Goal: Use online tool/utility: Utilize a website feature to perform a specific function

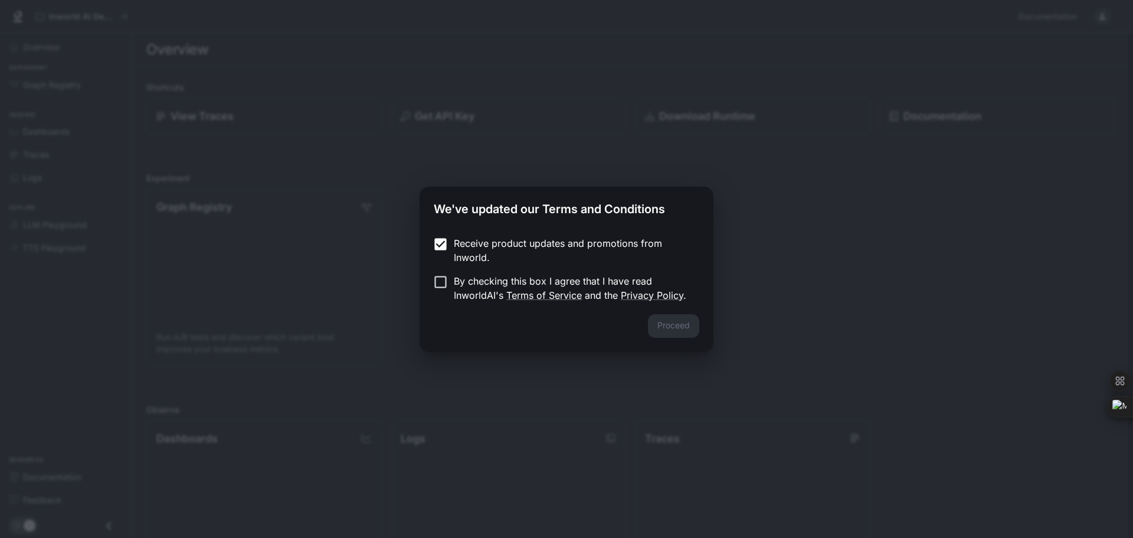
click at [440, 290] on label "By checking this box I agree that I have read InworldAI's Terms of Service and …" at bounding box center [558, 288] width 263 height 28
click at [664, 319] on button "Proceed" at bounding box center [673, 326] width 51 height 24
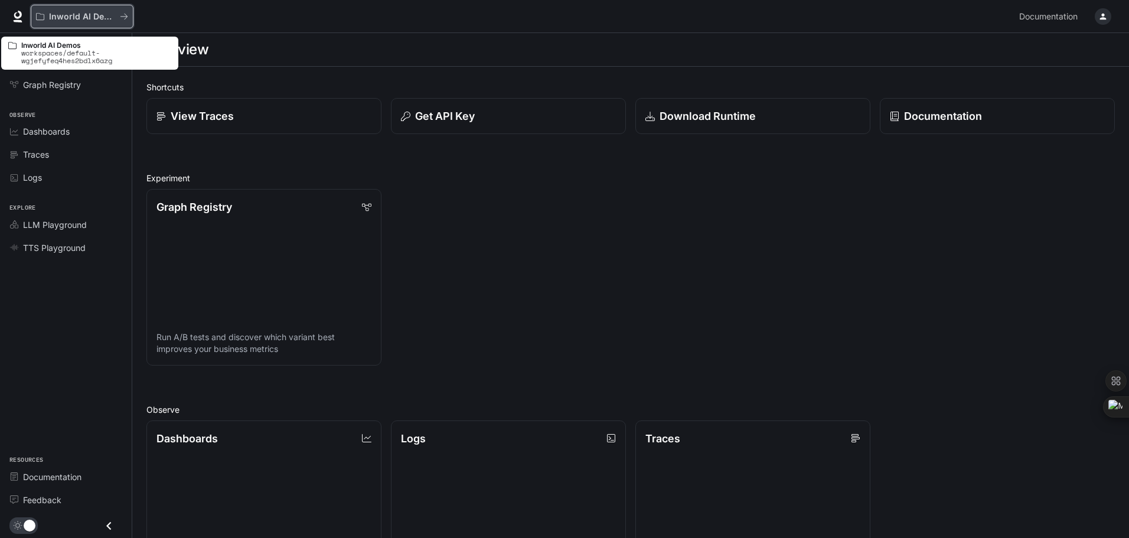
click at [77, 15] on p "Inworld AI Demos" at bounding box center [82, 17] width 66 height 10
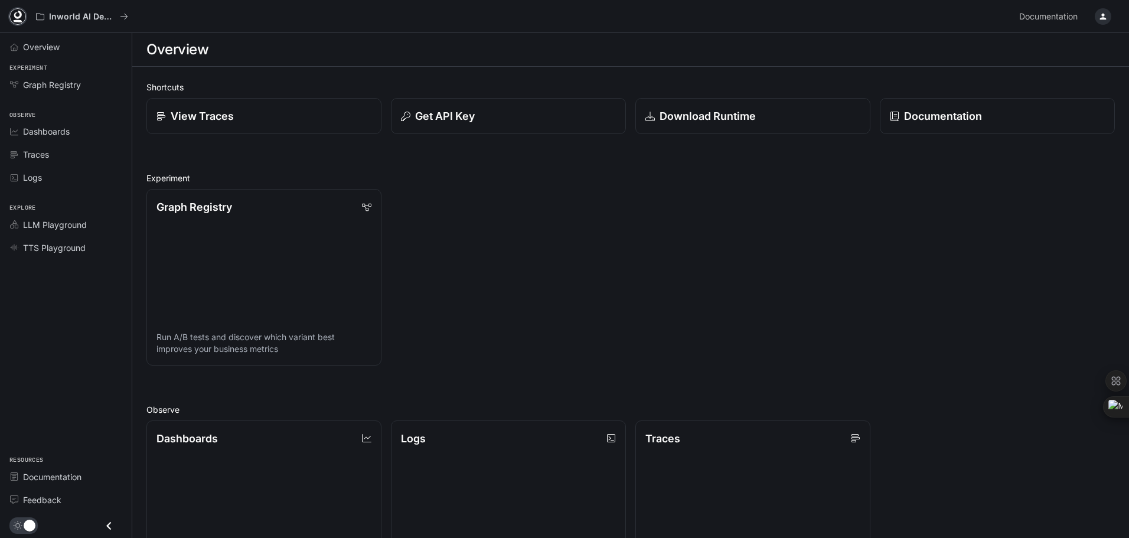
click at [17, 14] on icon at bounding box center [18, 17] width 12 height 12
click at [61, 47] on div "Overview" at bounding box center [72, 47] width 99 height 12
click at [73, 322] on div "Overview Experiment Graph Registry Observe Dashboards Traces Logs Explore LLM P…" at bounding box center [66, 285] width 132 height 505
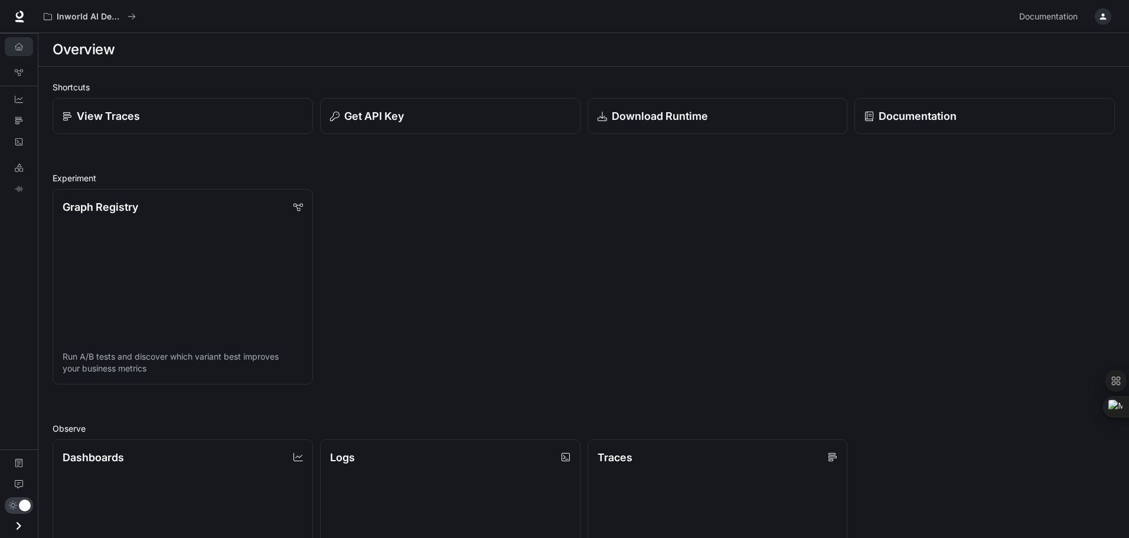
click at [14, 253] on div "Overview Graph Registry Dashboards Traces Logs LLM Playground TTS Playground Do…" at bounding box center [19, 285] width 38 height 505
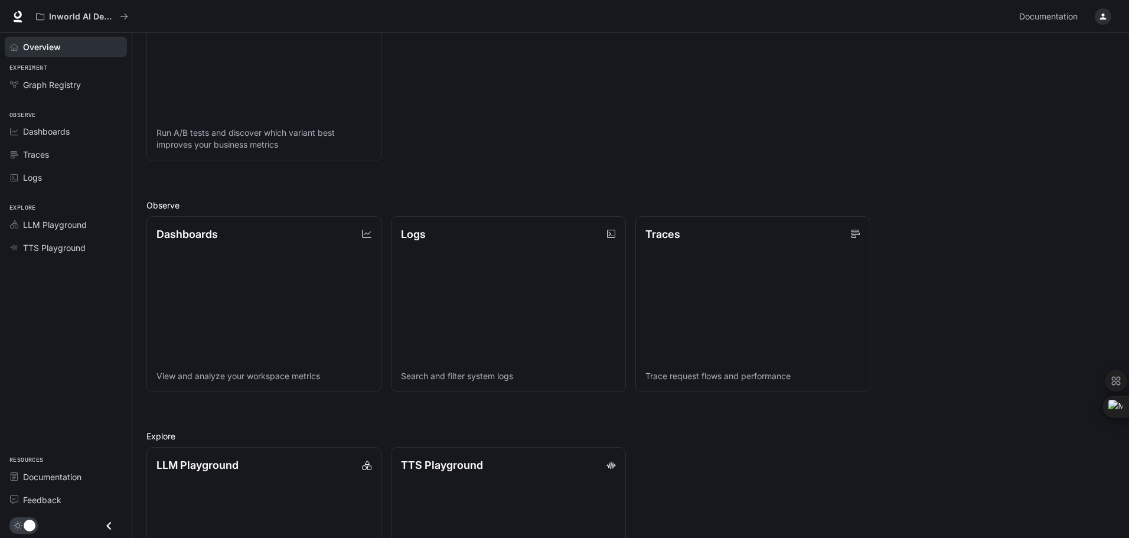
scroll to position [304, 0]
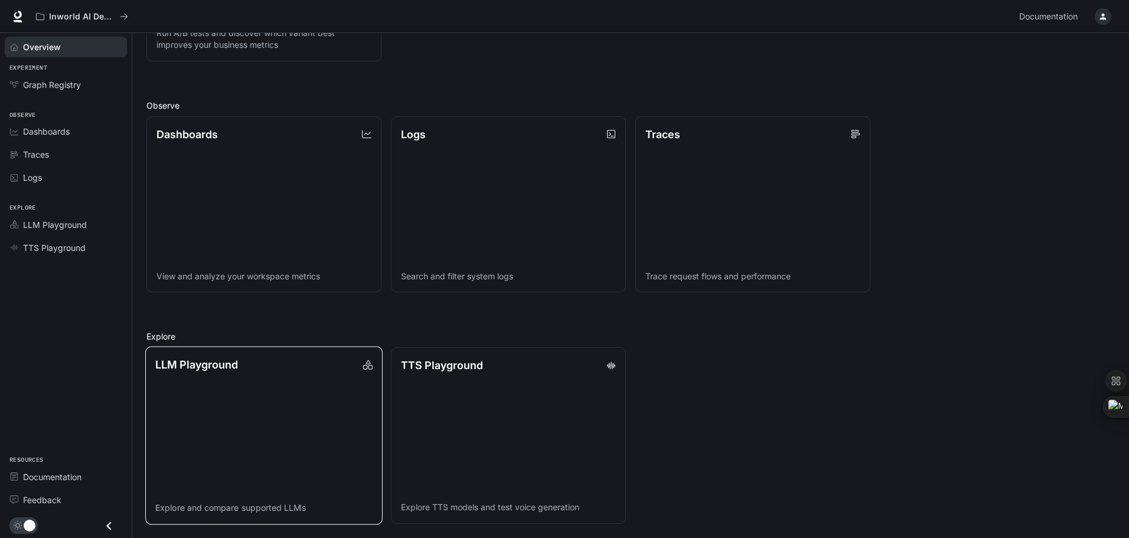
click at [189, 381] on link "LLM Playground Explore and compare supported LLMs" at bounding box center [263, 436] width 237 height 178
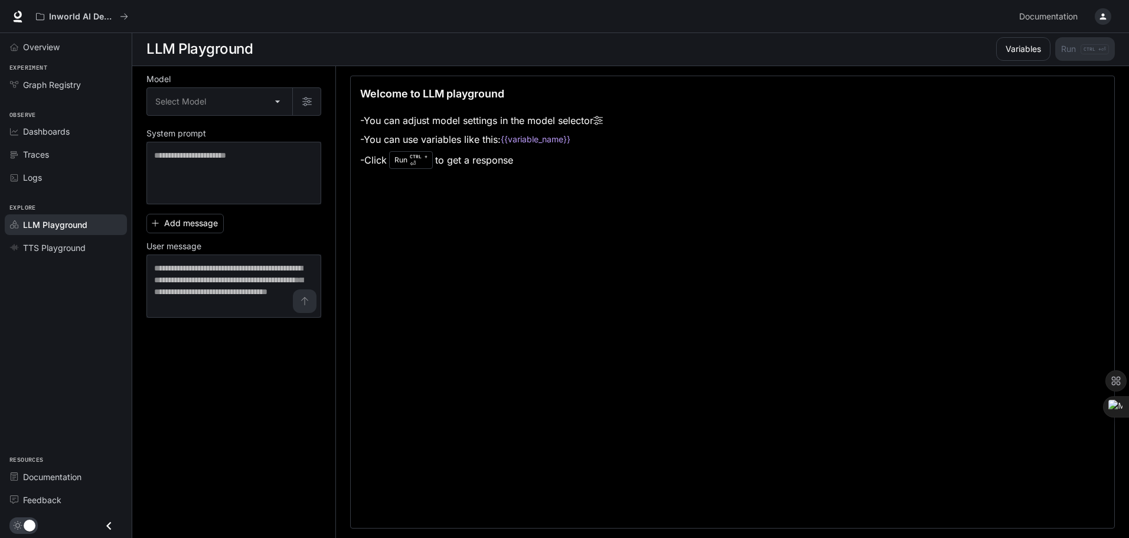
scroll to position [1, 0]
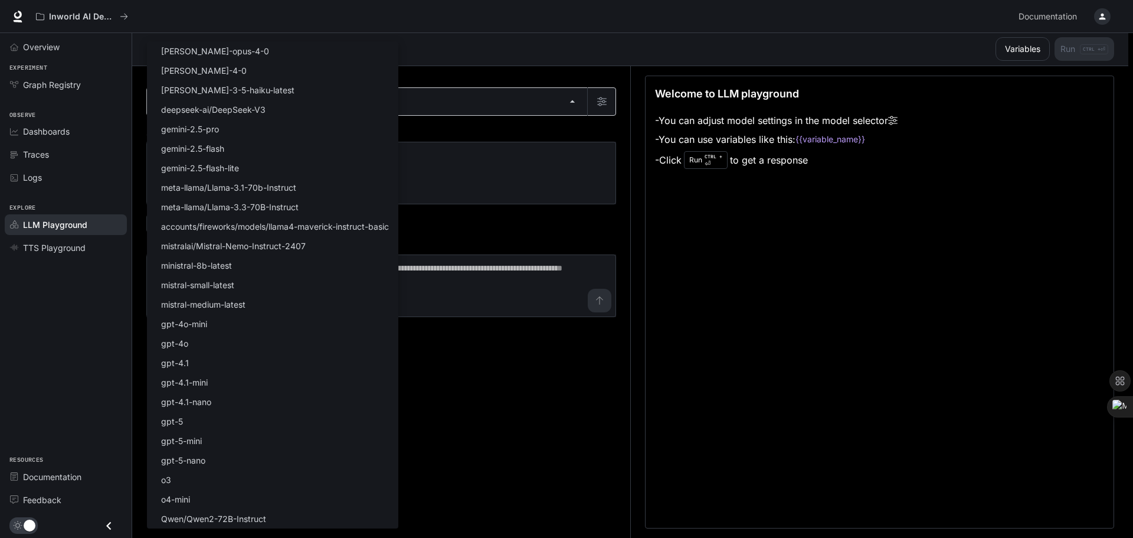
click at [205, 98] on body "Skip to main content Inworld AI Demos Documentation Documentation Portal Overvi…" at bounding box center [566, 268] width 1133 height 538
click at [623, 231] on div at bounding box center [566, 269] width 1133 height 538
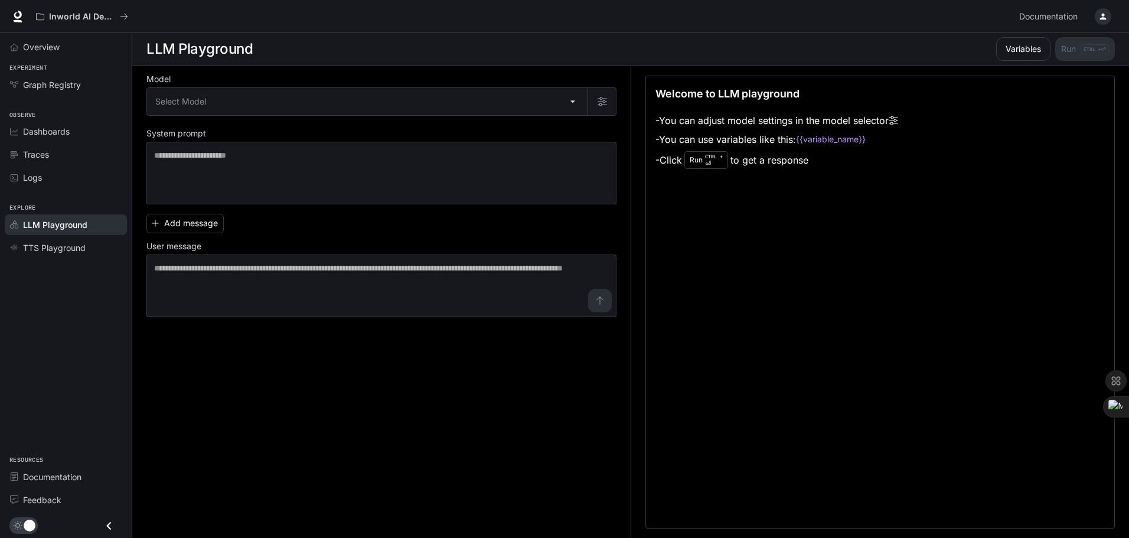
click at [32, 313] on div "Overview Experiment Graph Registry Observe Dashboards Traces Logs Explore LLM P…" at bounding box center [66, 285] width 132 height 505
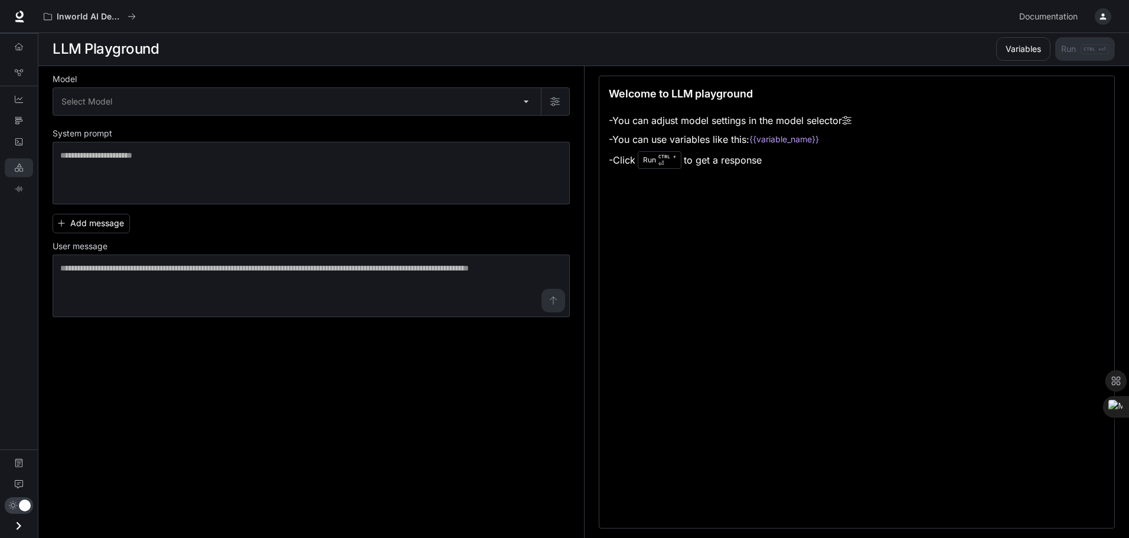
click at [25, 311] on div "Overview Graph Registry Dashboards Traces Logs LLM Playground TTS Playground Do…" at bounding box center [19, 285] width 38 height 505
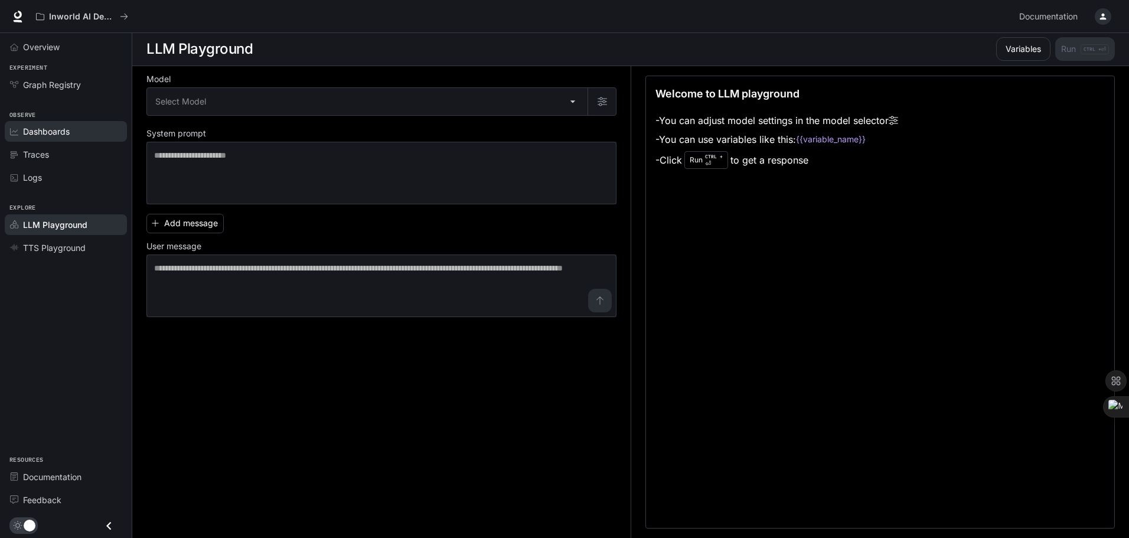
click at [81, 136] on div "Dashboards" at bounding box center [72, 131] width 99 height 12
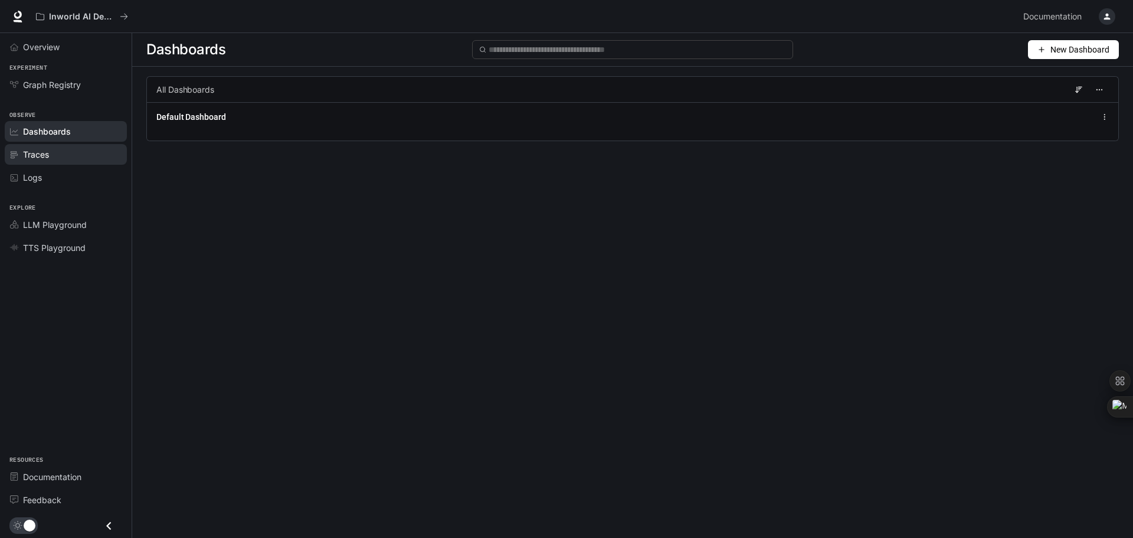
click at [31, 158] on span "Traces" at bounding box center [36, 154] width 26 height 12
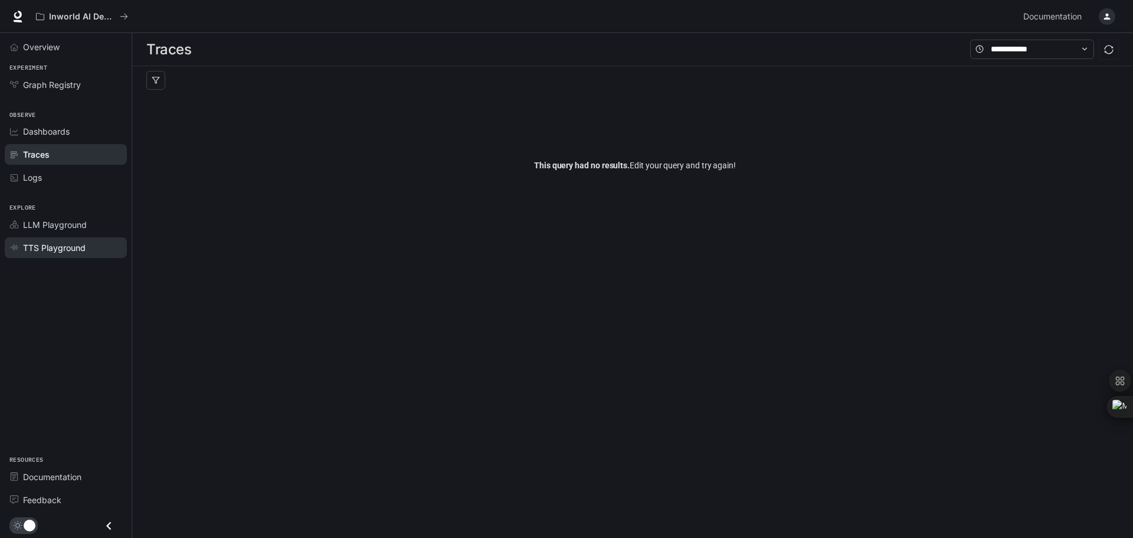
click at [51, 251] on span "TTS Playground" at bounding box center [54, 247] width 63 height 12
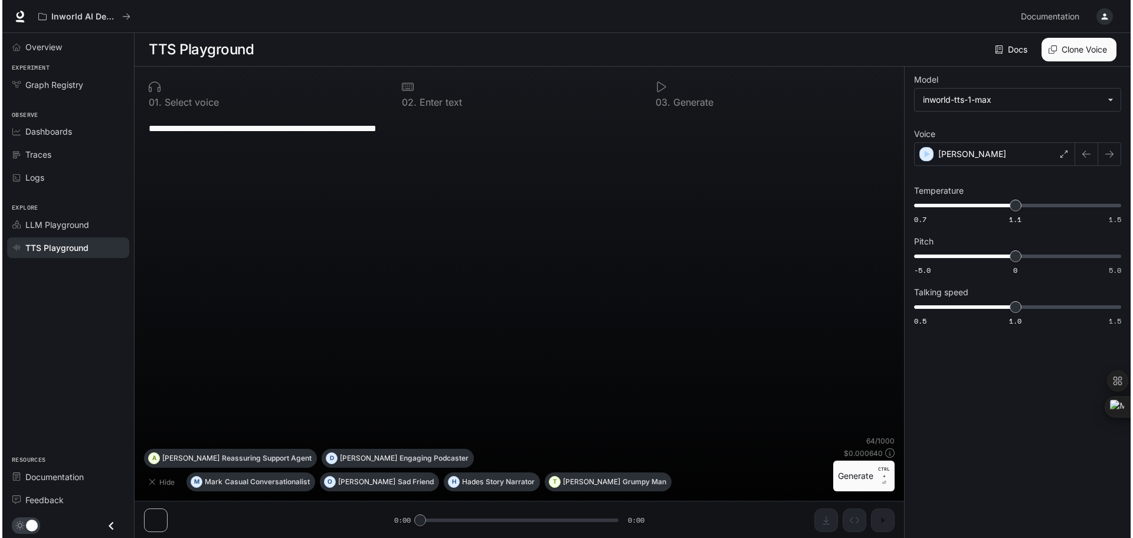
scroll to position [1, 0]
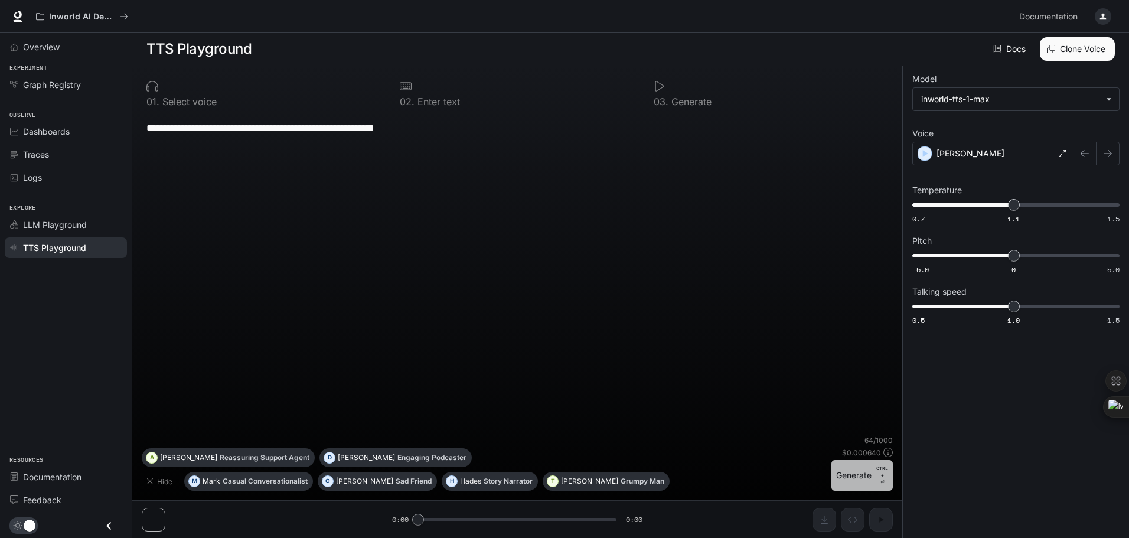
click at [851, 476] on button "Generate CTRL + ⏎" at bounding box center [861, 475] width 61 height 31
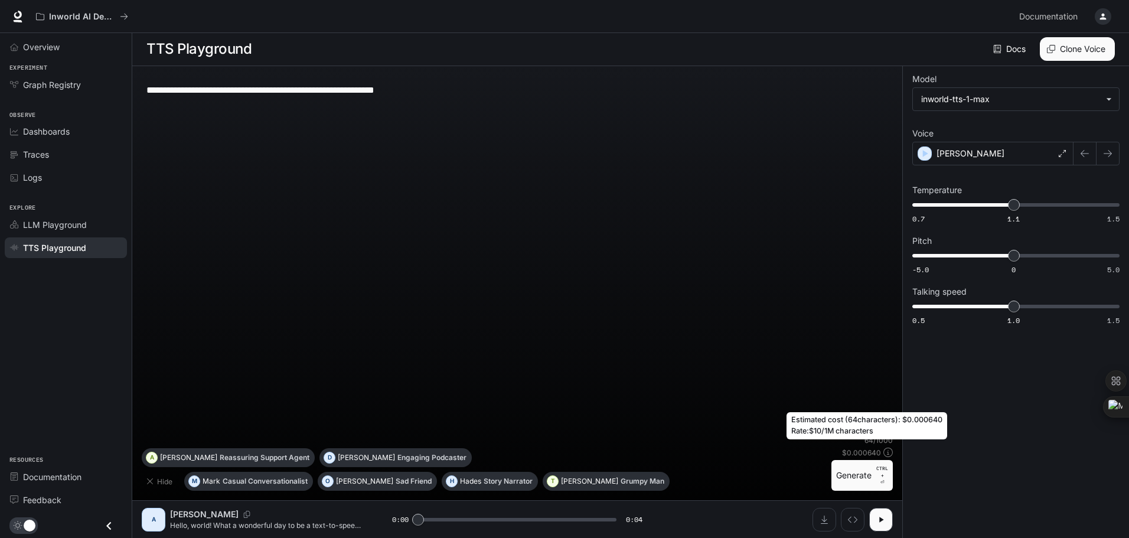
click at [885, 448] on icon at bounding box center [887, 451] width 9 height 9
click at [881, 521] on icon "button" at bounding box center [880, 519] width 9 height 9
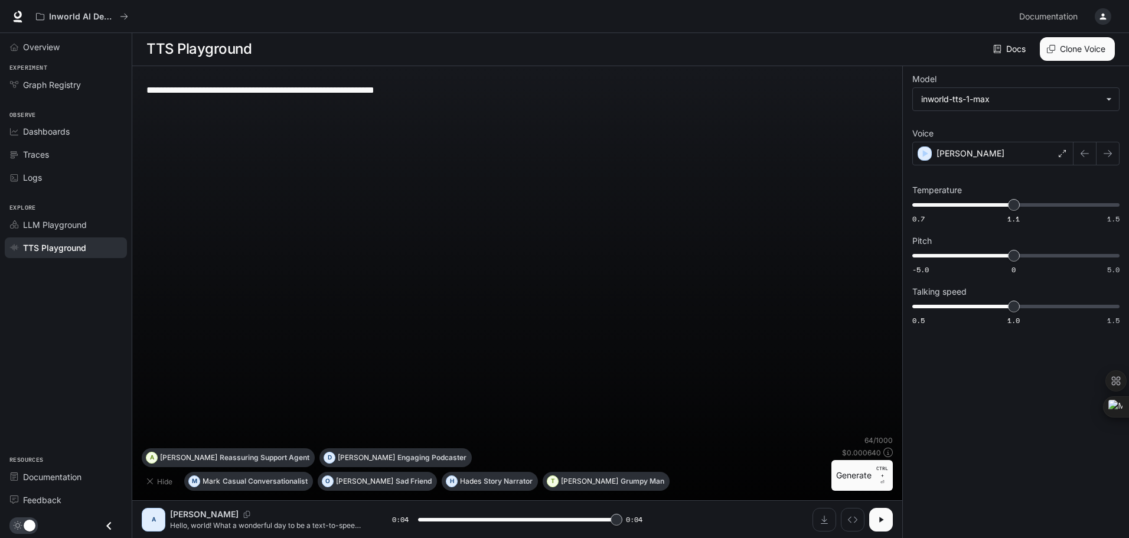
type input "*"
click at [1109, 9] on button "button" at bounding box center [1103, 17] width 24 height 24
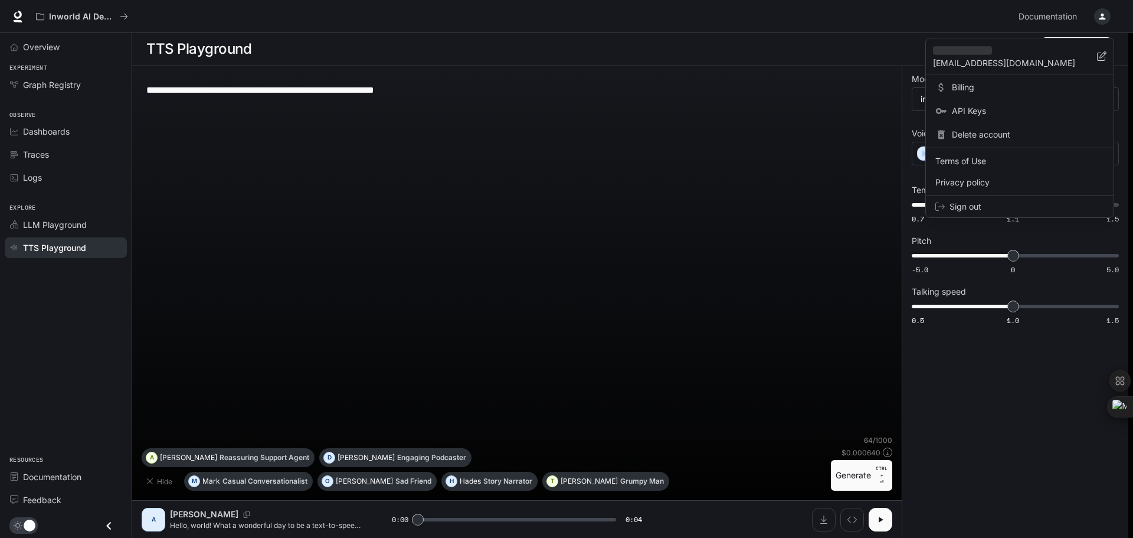
click at [962, 88] on span "Billing" at bounding box center [1028, 87] width 152 height 12
